Goal: Check status: Check status

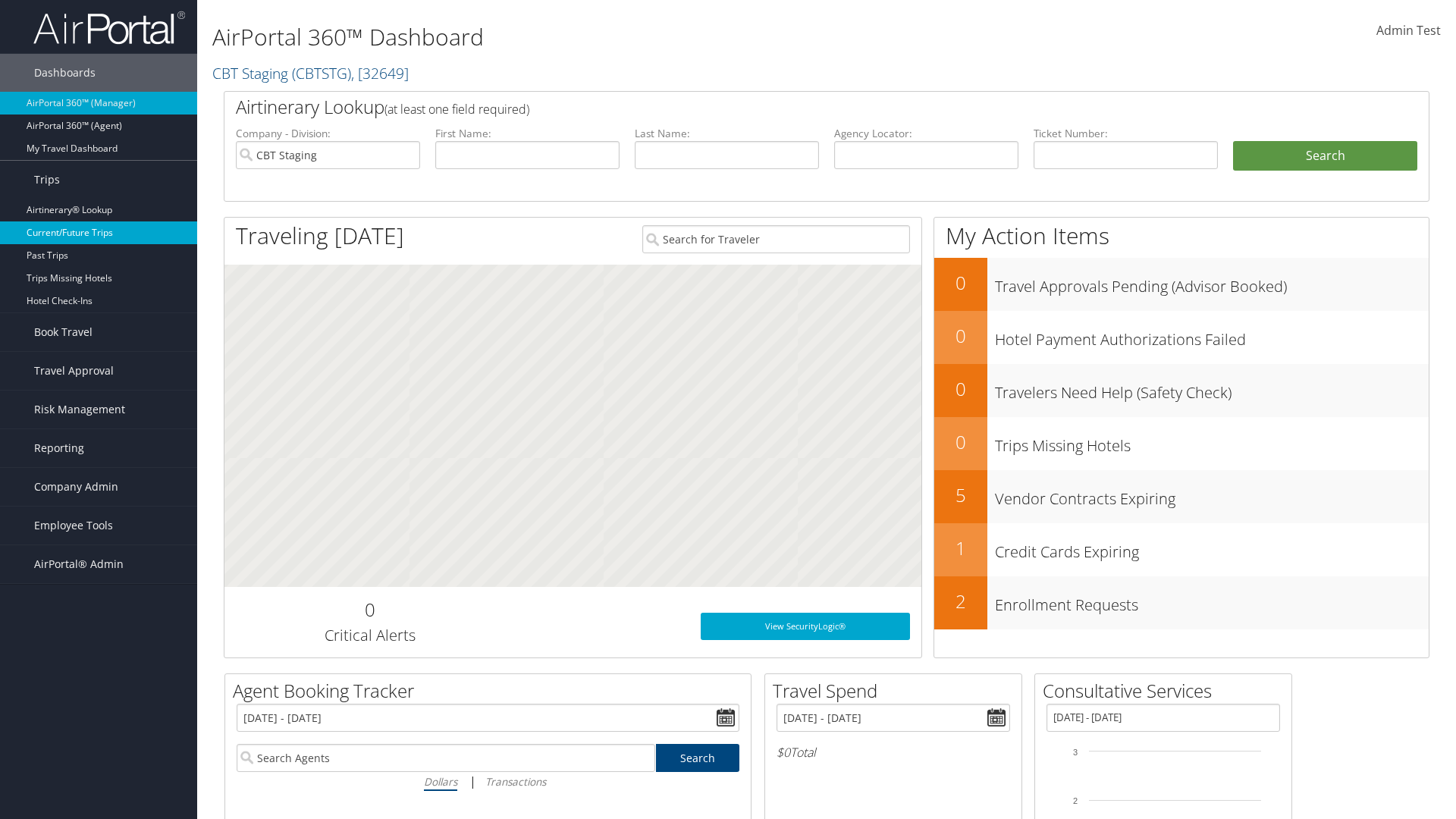
click at [99, 233] on link "Current/Future Trips" at bounding box center [99, 232] width 197 height 23
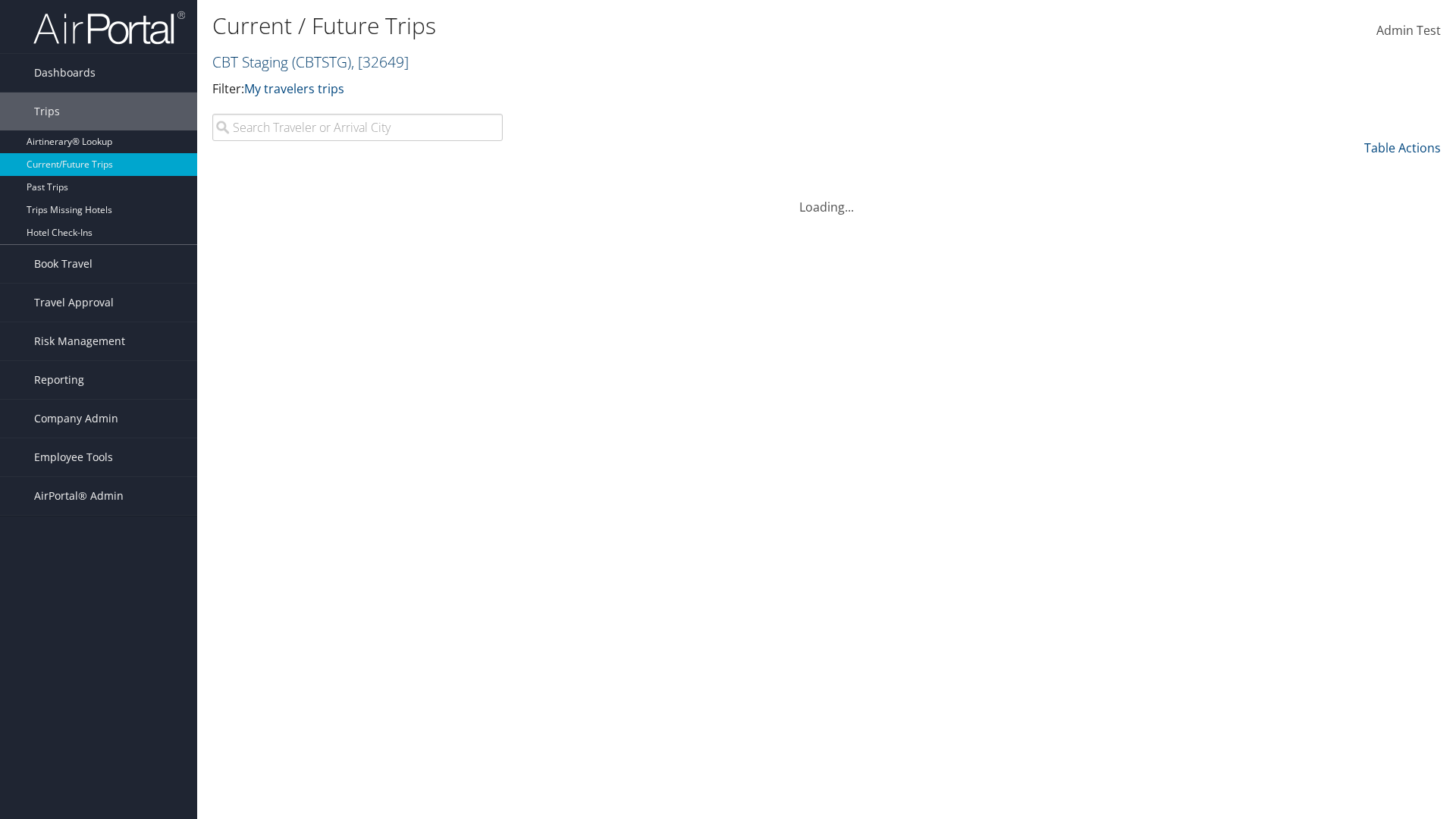
click at [250, 62] on link "CBT Staging ( CBTSTG ) , [ 32649 ]" at bounding box center [310, 62] width 196 height 20
click at [0, 0] on input "search" at bounding box center [0, 0] width 0 height 0
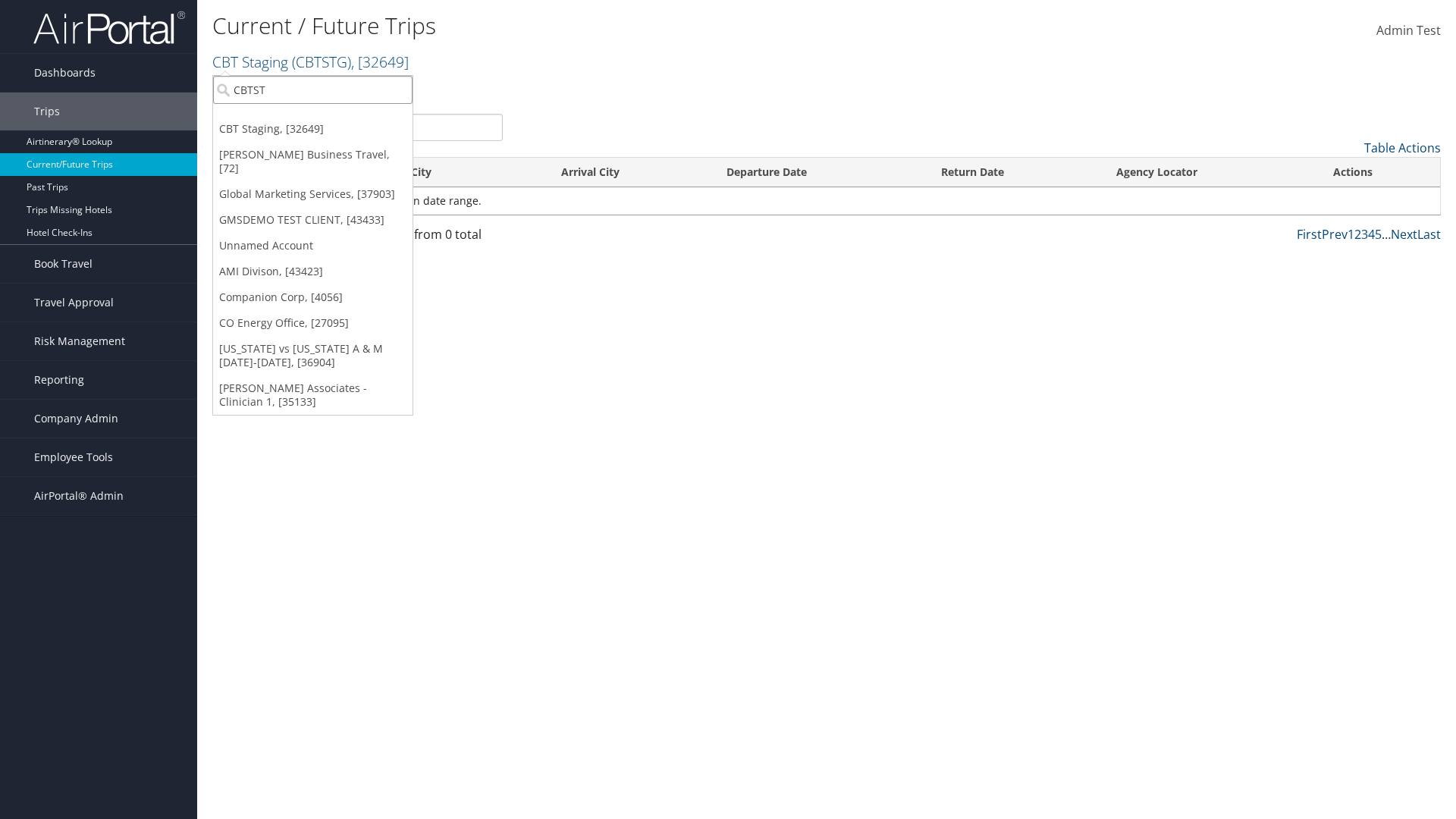
type input "CBTSTG"
click at [313, 117] on div "CBT Staging (CBTSTG), [32649]" at bounding box center [313, 117] width 216 height 14
